Goal: Transaction & Acquisition: Book appointment/travel/reservation

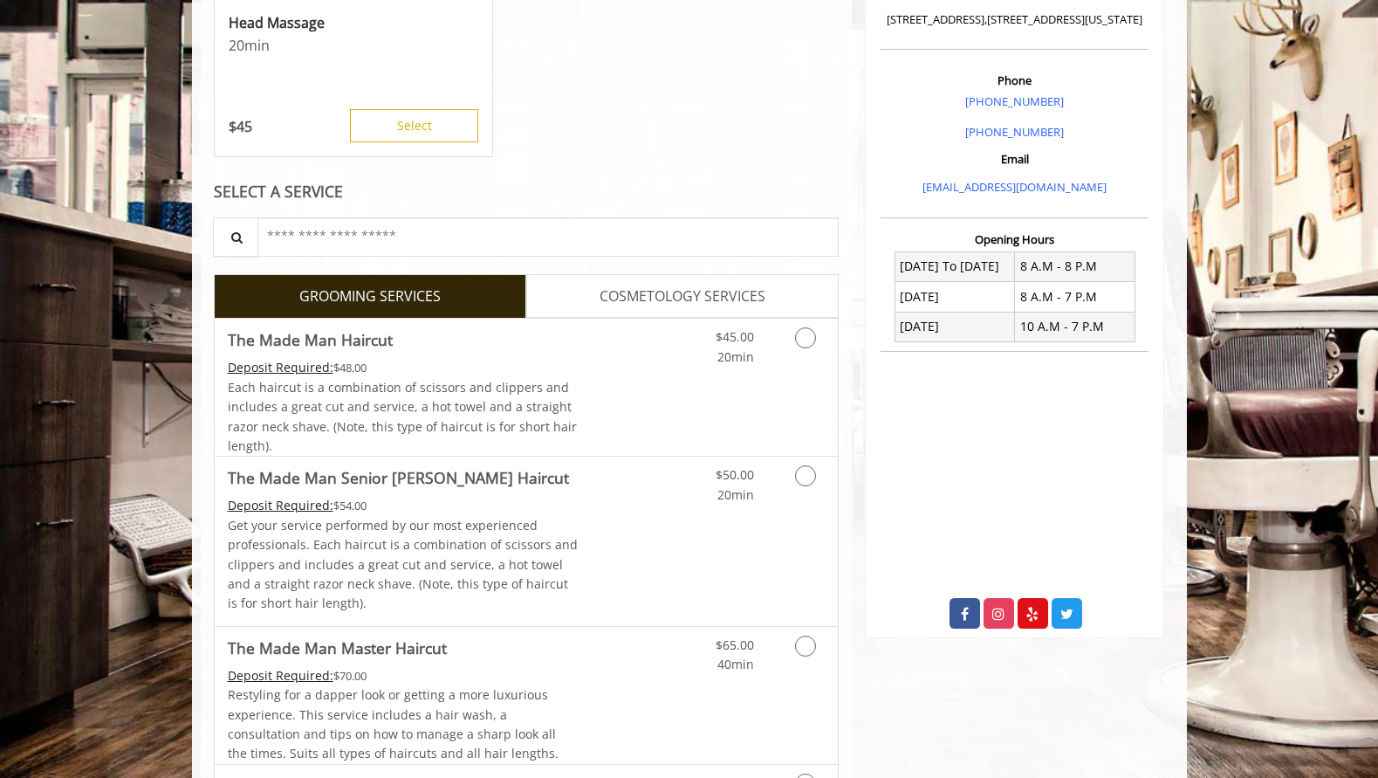
scroll to position [476, 0]
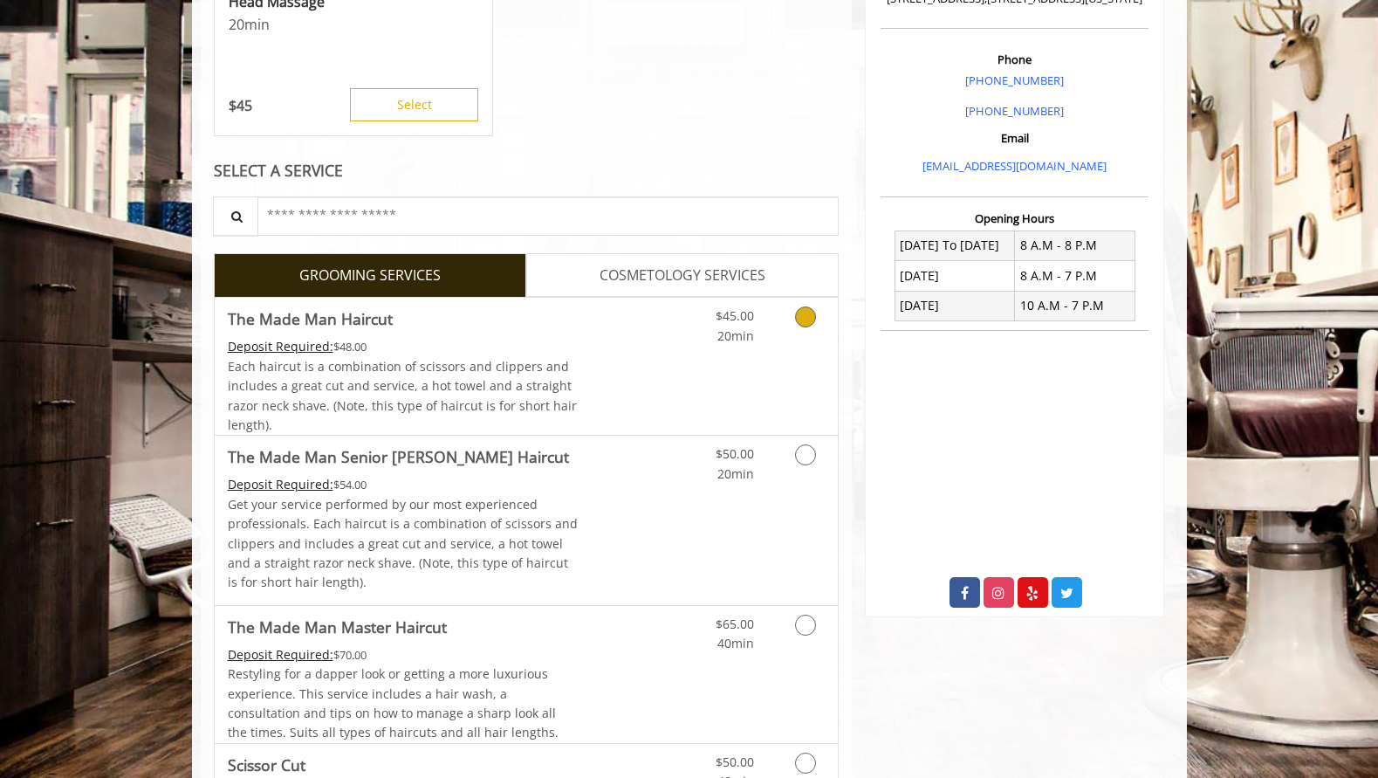
click at [811, 323] on icon "Grooming services" at bounding box center [805, 316] width 21 height 21
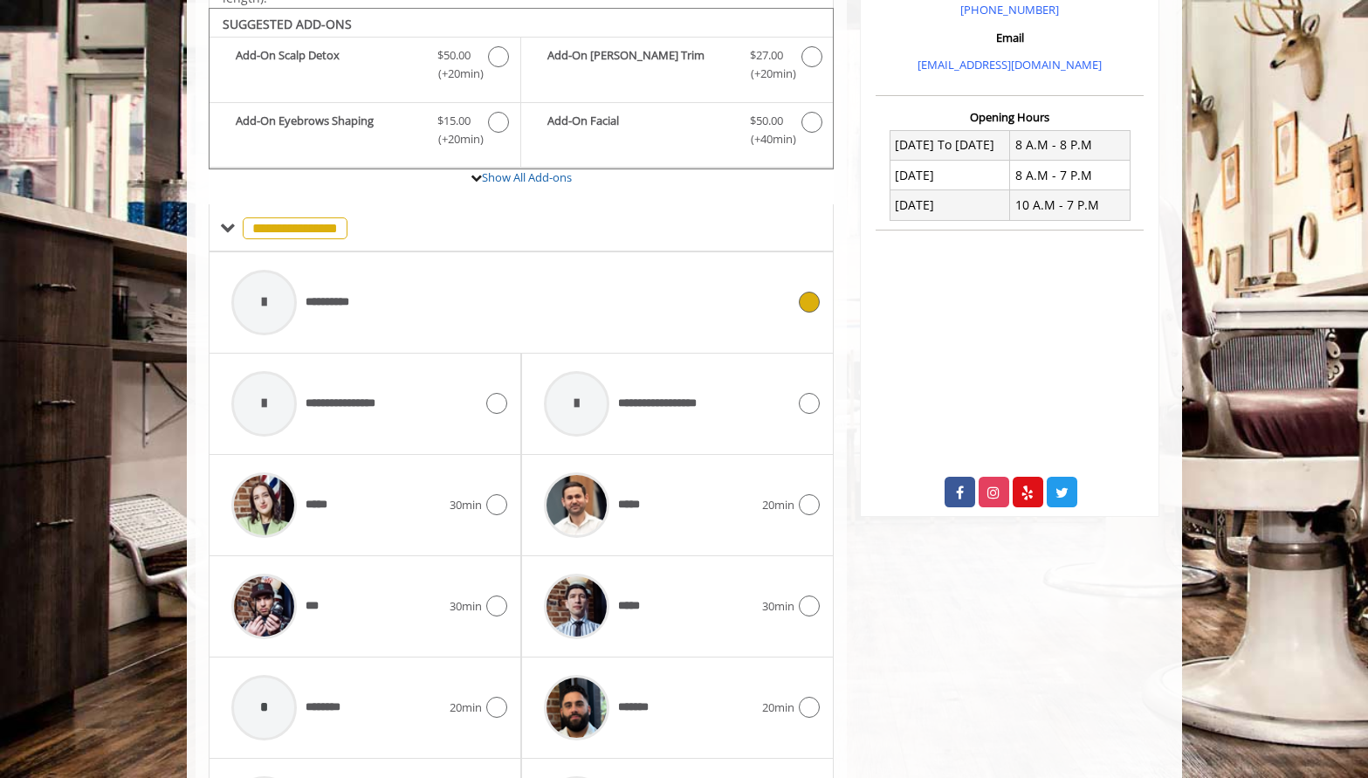
scroll to position [584, 0]
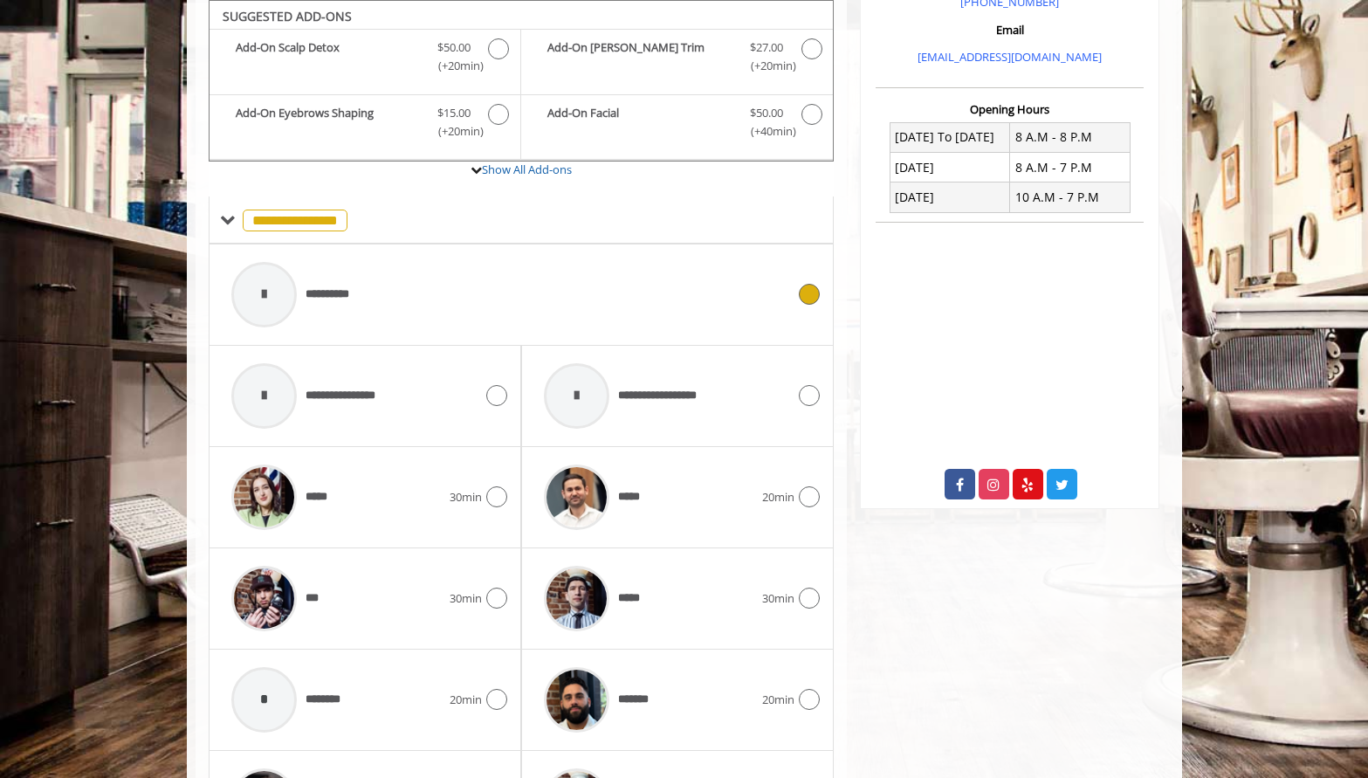
click at [795, 298] on div at bounding box center [806, 294] width 25 height 21
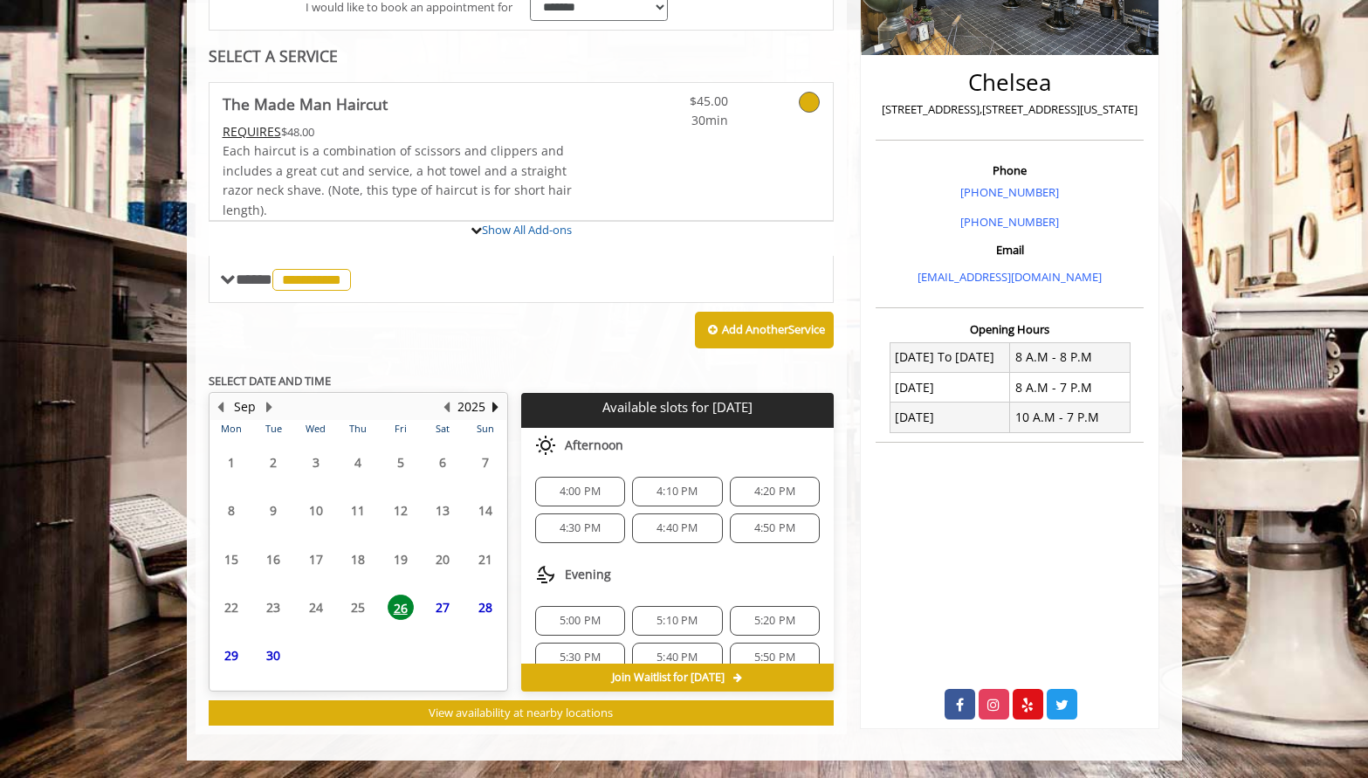
scroll to position [525, 0]
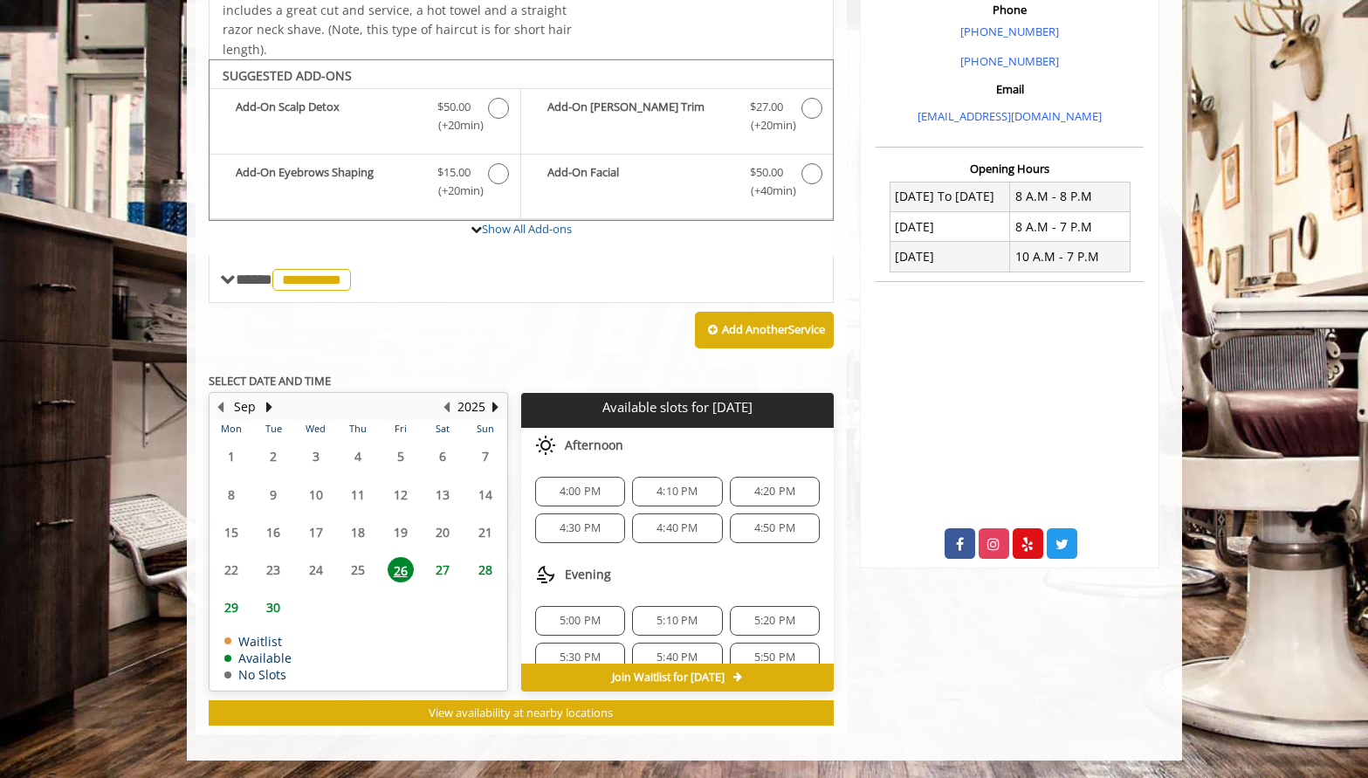
click at [589, 495] on span "4:00 PM" at bounding box center [579, 491] width 41 height 14
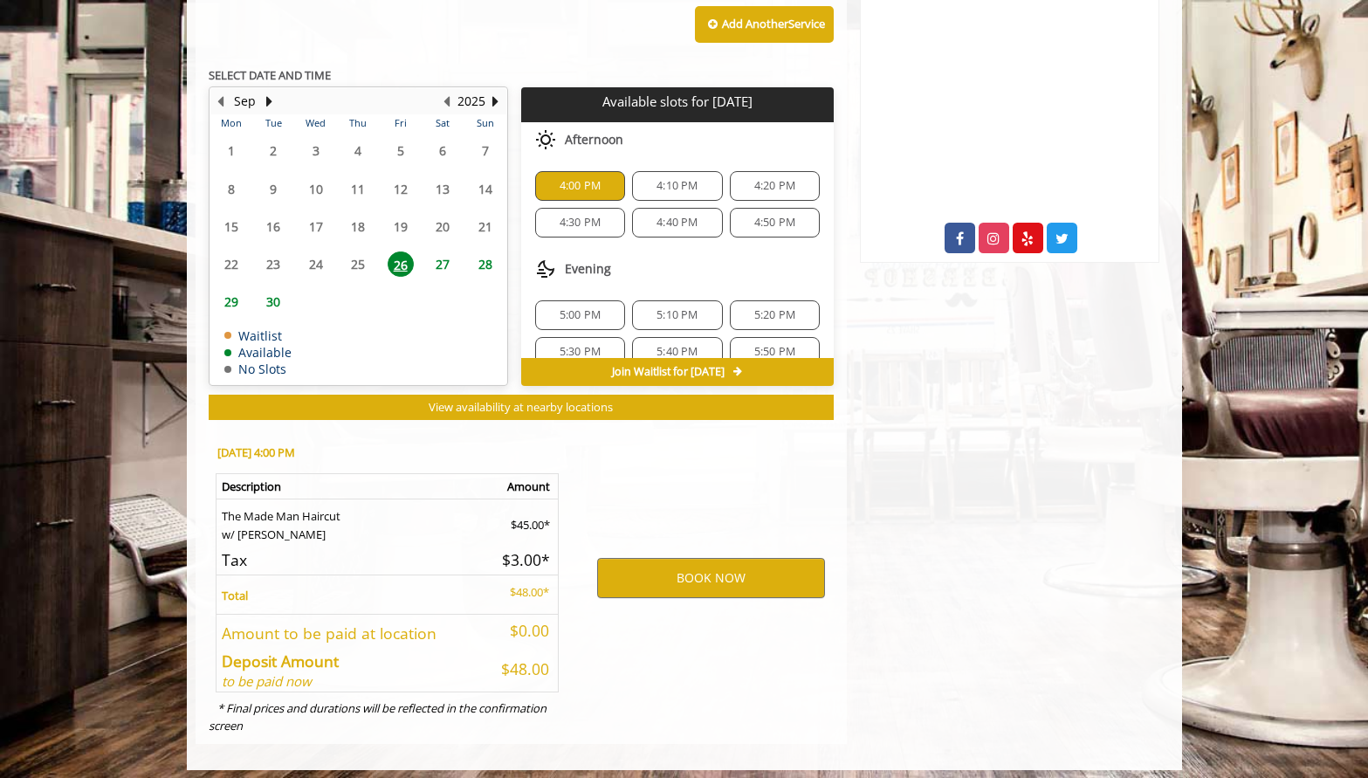
scroll to position [840, 0]
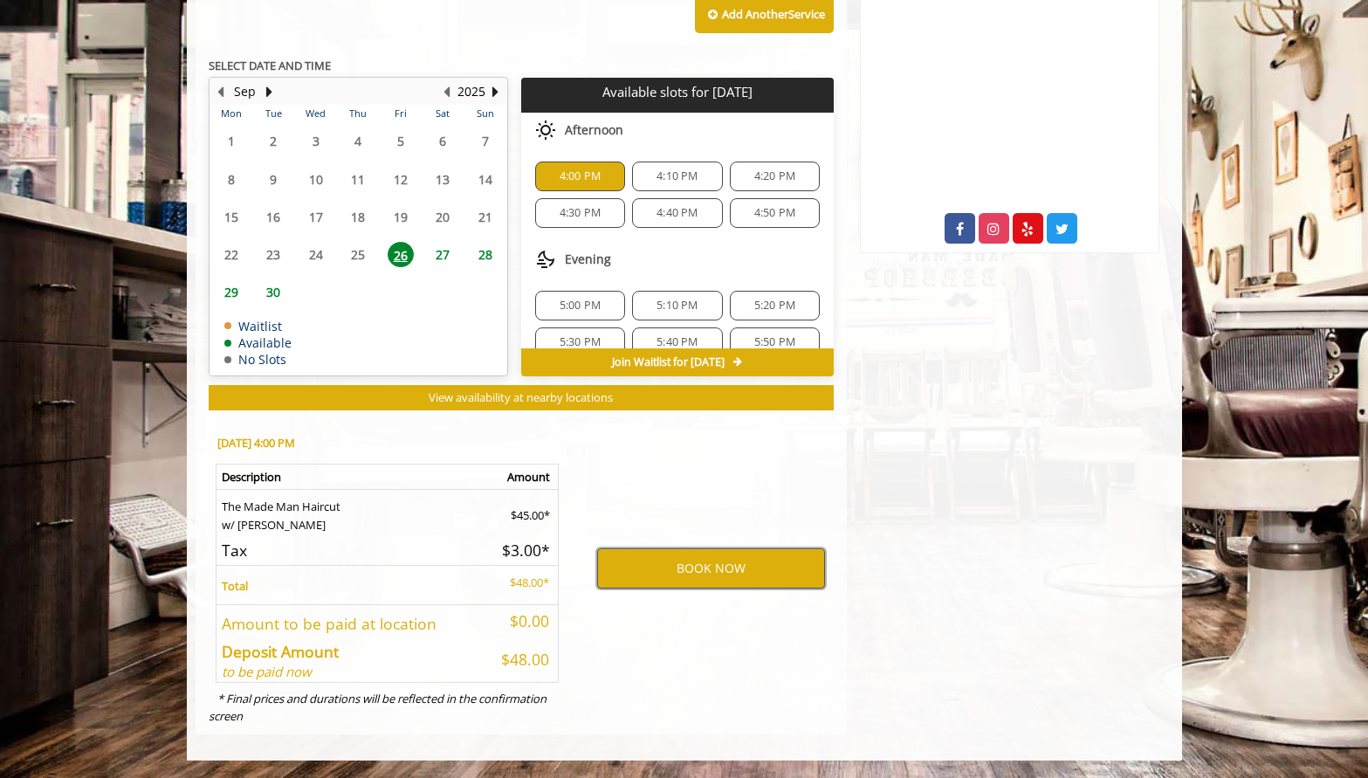
click at [708, 572] on button "BOOK NOW" at bounding box center [711, 568] width 228 height 40
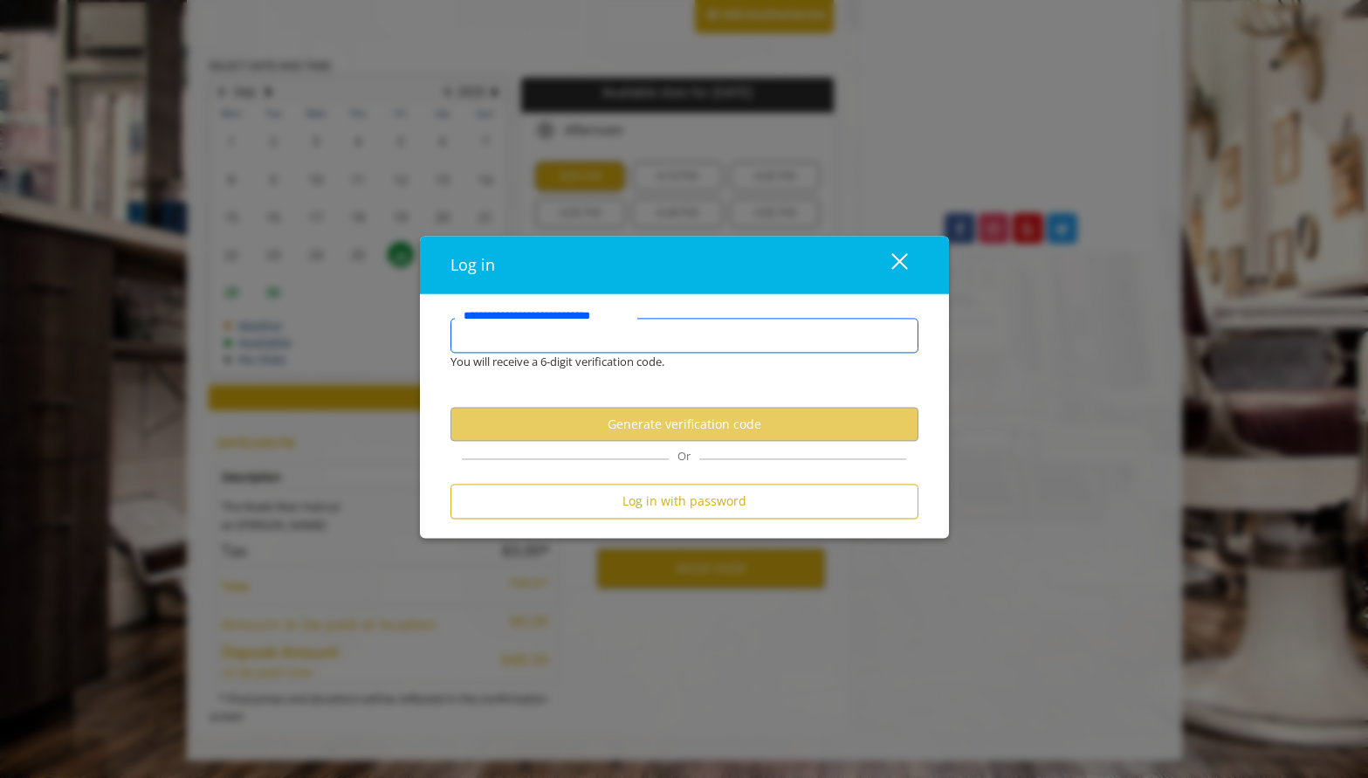
click at [625, 346] on input "**********" at bounding box center [684, 335] width 468 height 35
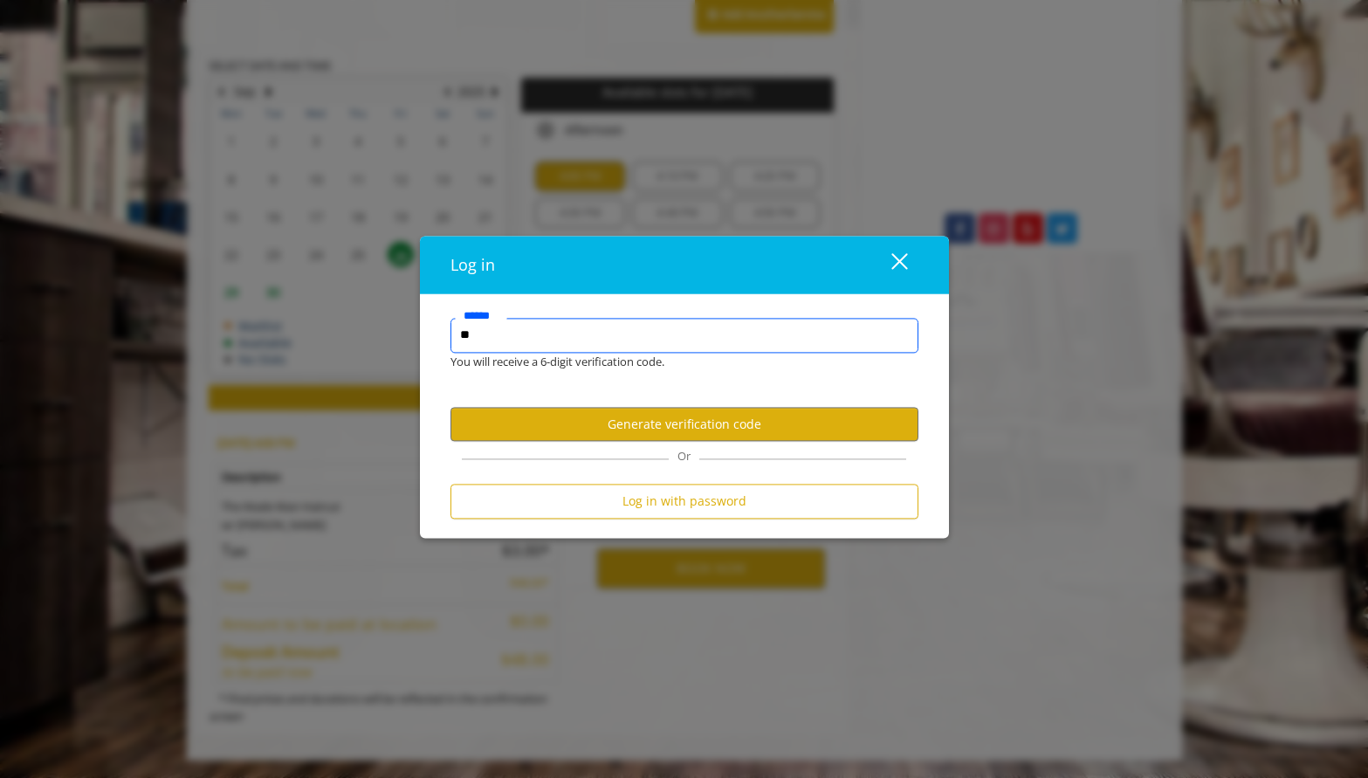
type input "*"
type input "**********"
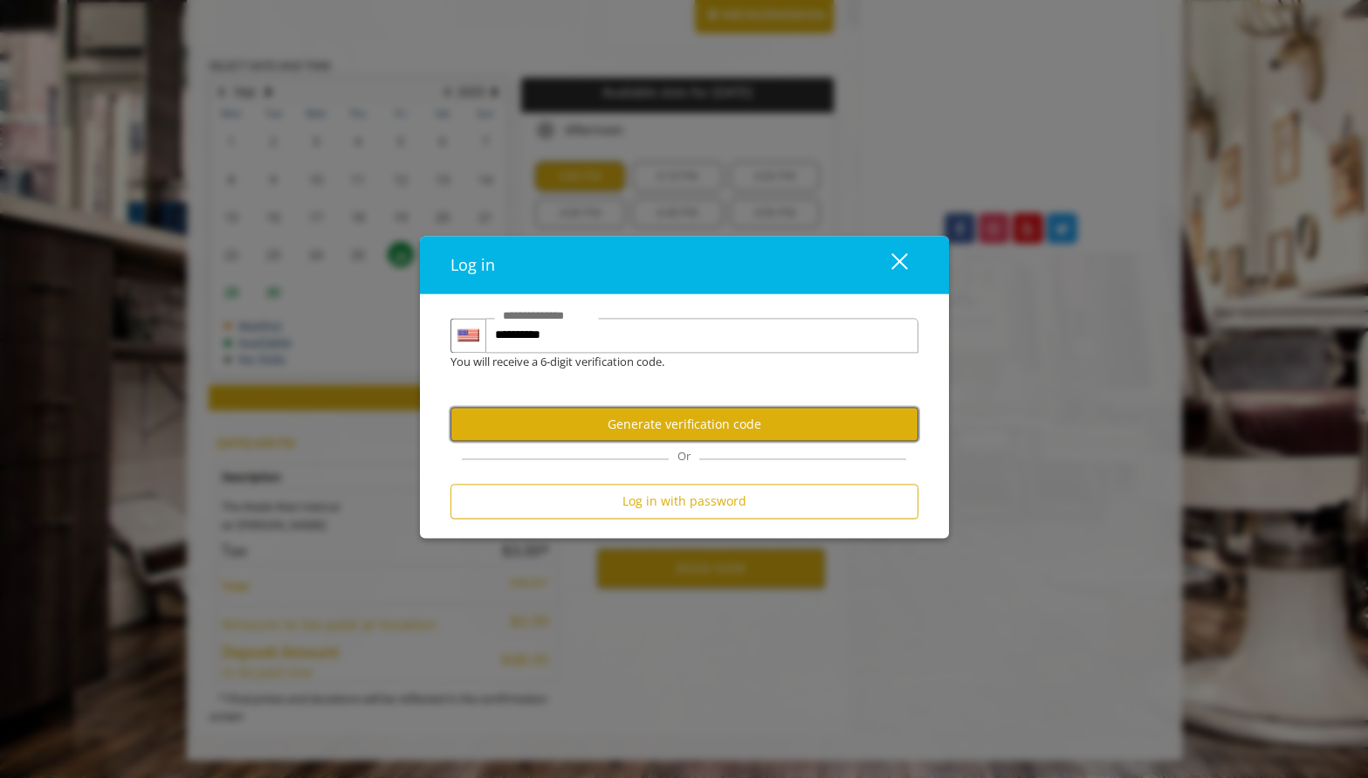
click at [689, 426] on button "Generate verification code" at bounding box center [684, 425] width 468 height 34
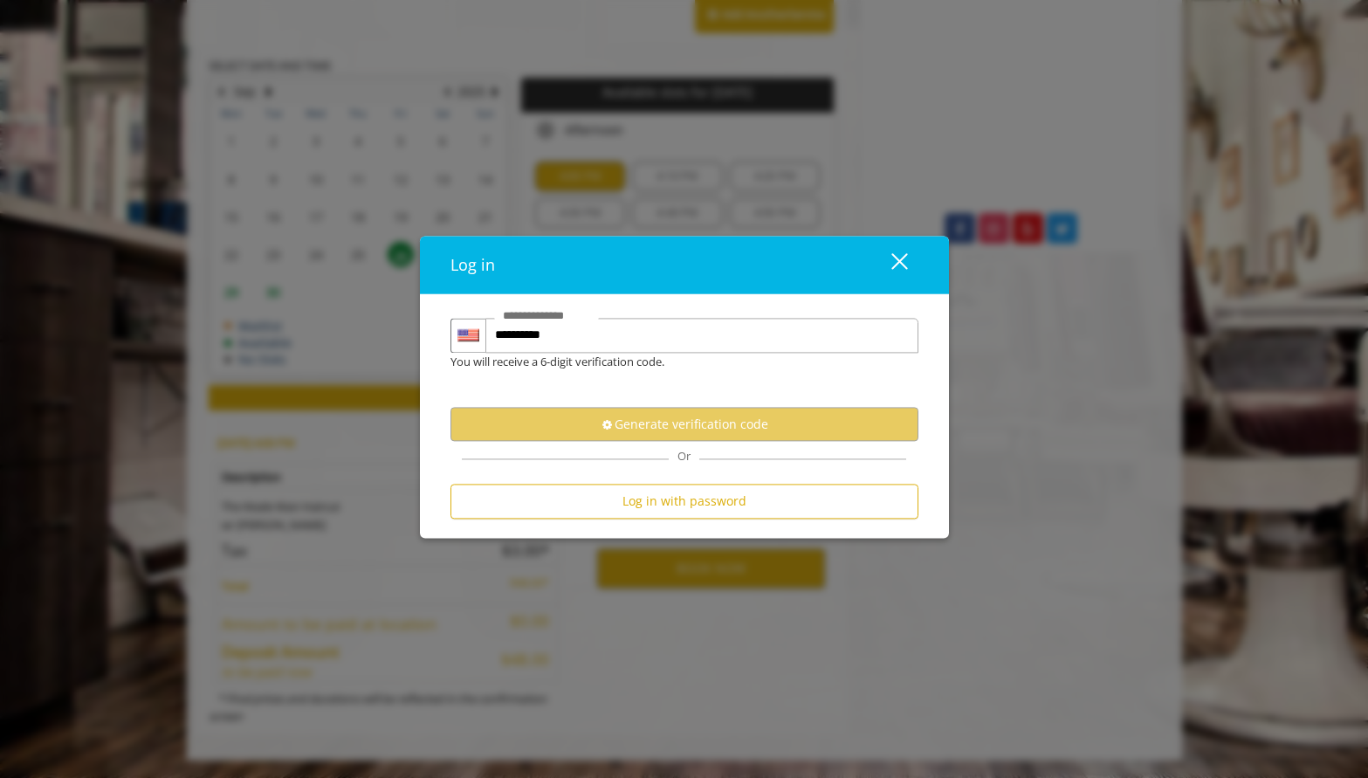
scroll to position [0, 0]
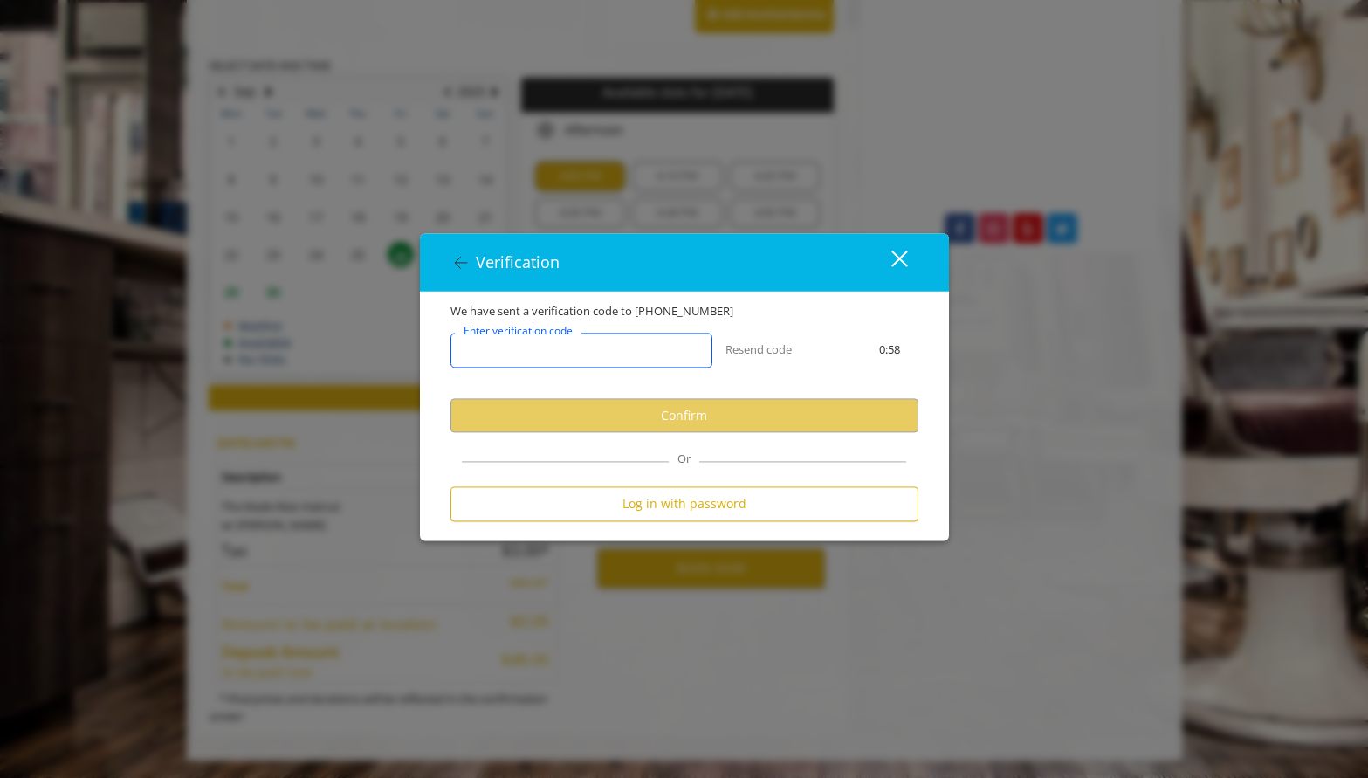
click at [611, 359] on input "Enter verification code" at bounding box center [581, 350] width 262 height 35
click at [607, 357] on input "Enter verification code" at bounding box center [581, 350] width 262 height 35
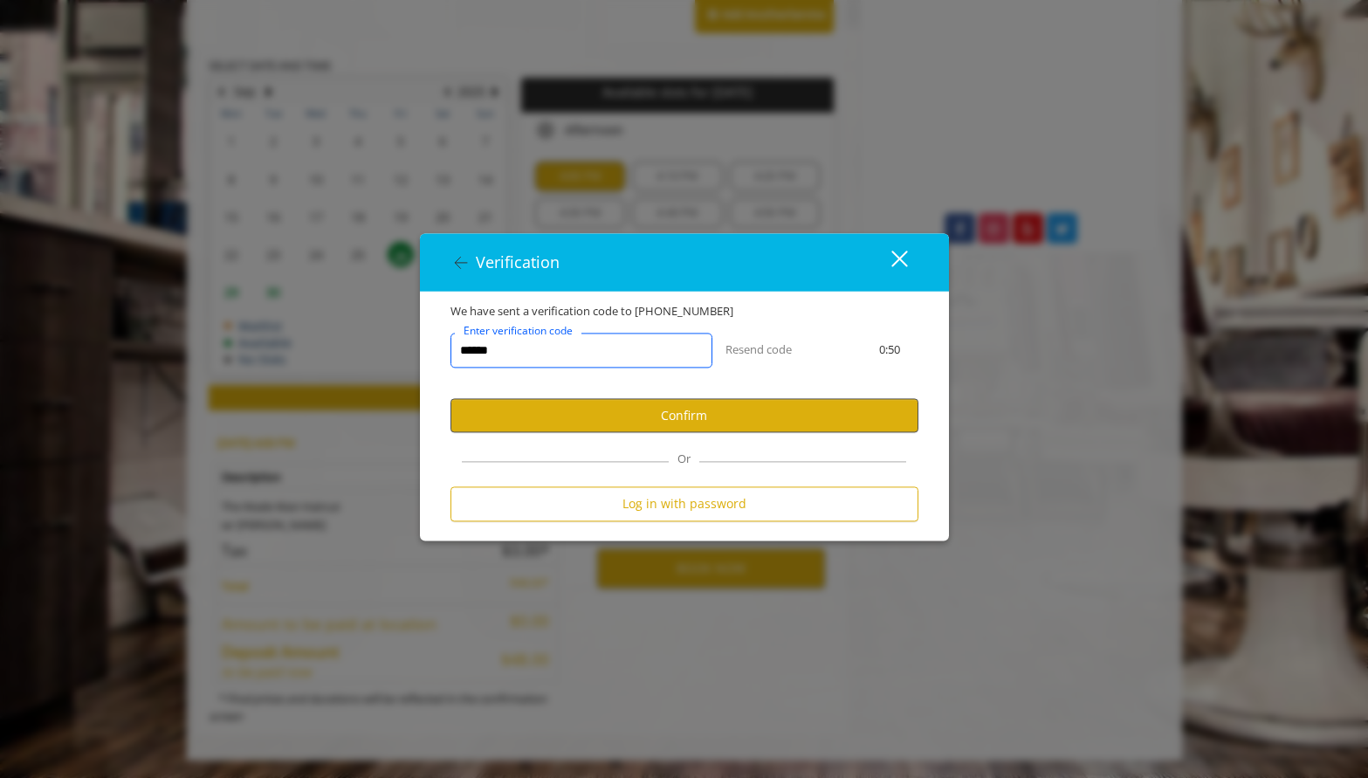
type input "******"
click at [713, 422] on button "Confirm" at bounding box center [684, 416] width 468 height 34
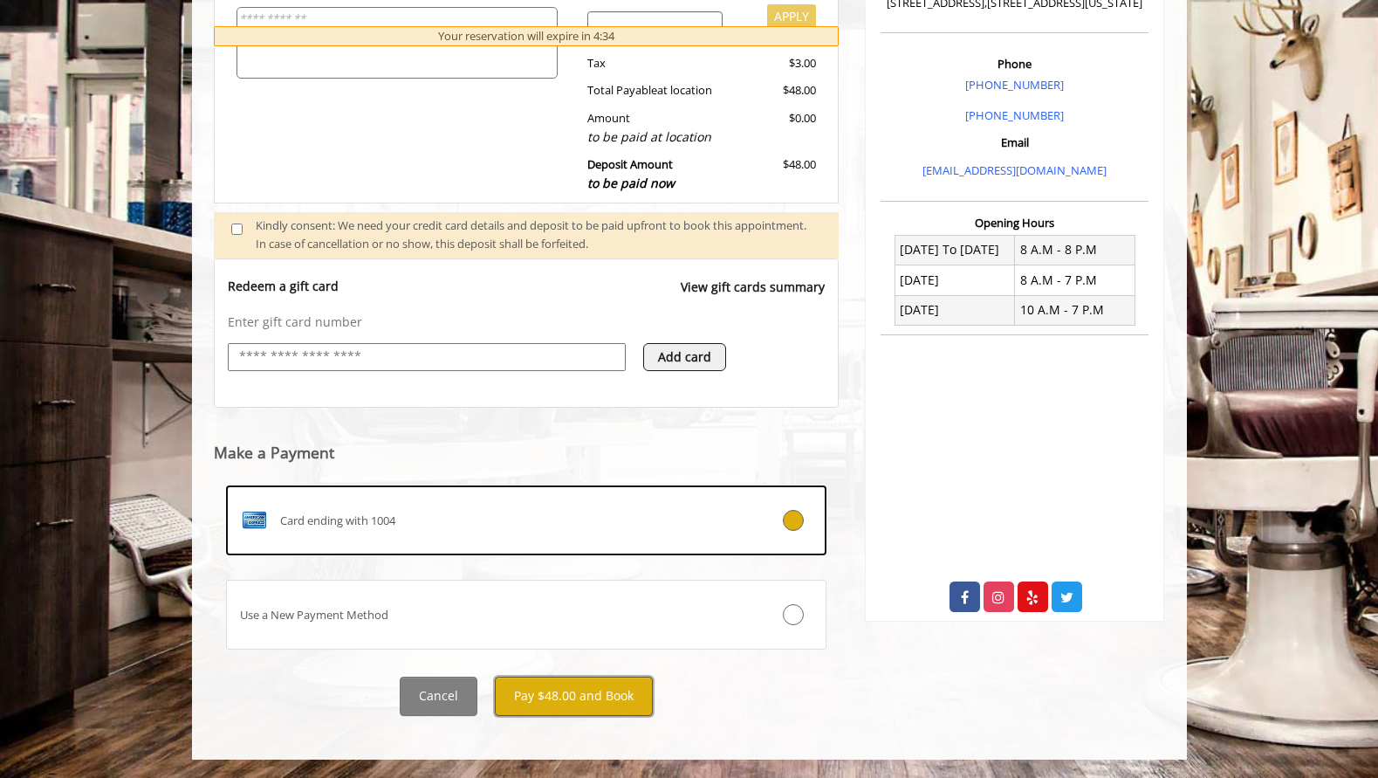
click at [593, 697] on button "Pay $48.00 and Book" at bounding box center [574, 695] width 158 height 39
